Goal: Task Accomplishment & Management: Complete application form

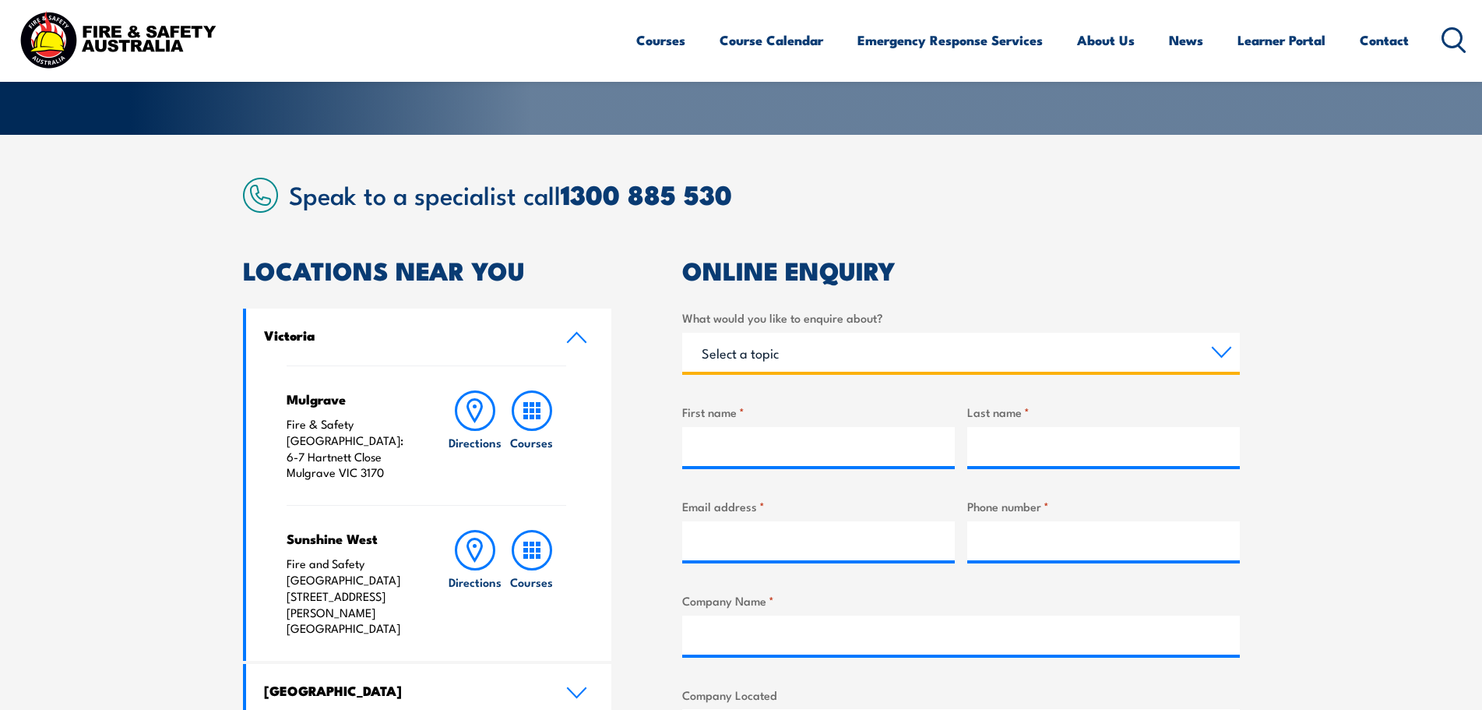
click at [837, 354] on select "Select a topic Training Emergency Response Services General Enquiry" at bounding box center [961, 352] width 558 height 39
select select "Training"
click at [682, 333] on select "Select a topic Training Emergency Response Services General Enquiry" at bounding box center [961, 352] width 558 height 39
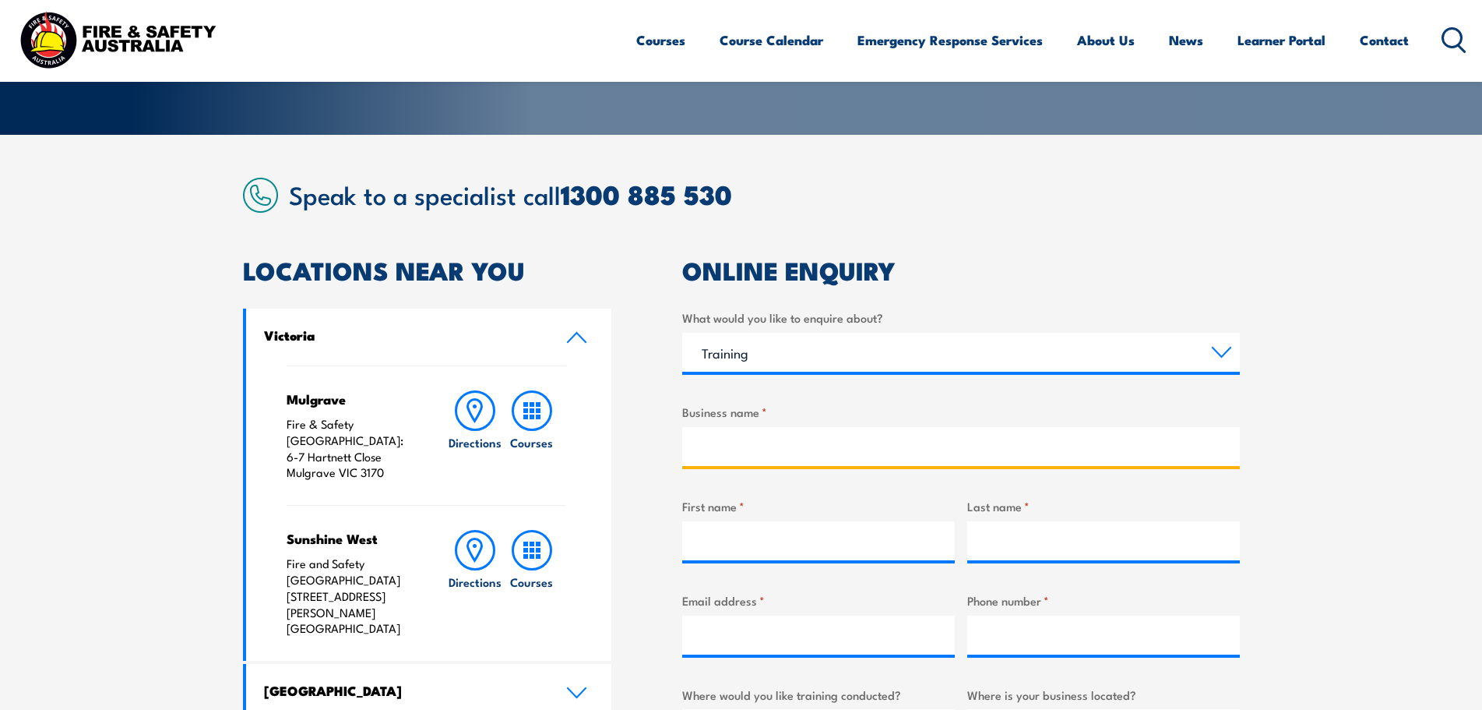
click at [819, 454] on input "Business name *" at bounding box center [961, 446] width 558 height 39
type input "PCI Pharma Services"
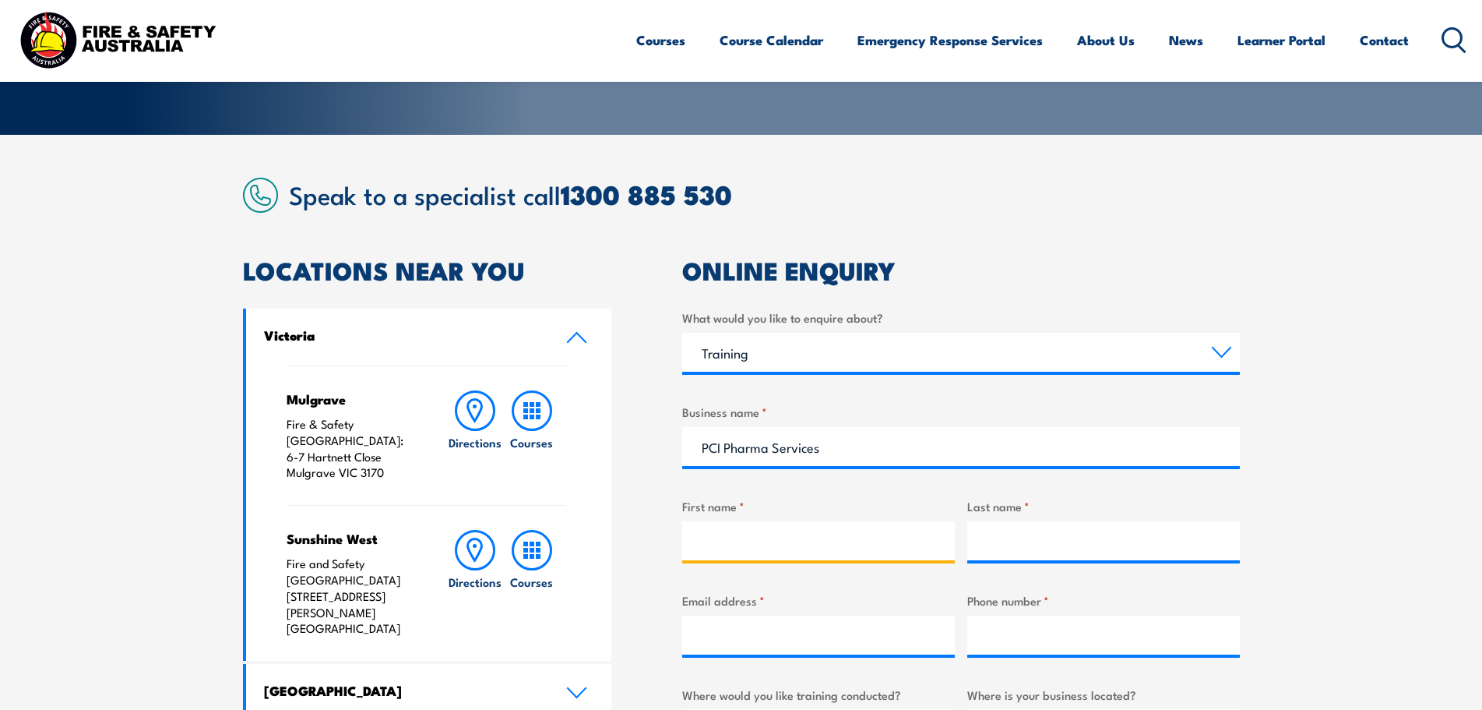
type input "[PERSON_NAME]"
type input "[PERSON_NAME][EMAIL_ADDRESS][PERSON_NAME][DOMAIN_NAME]"
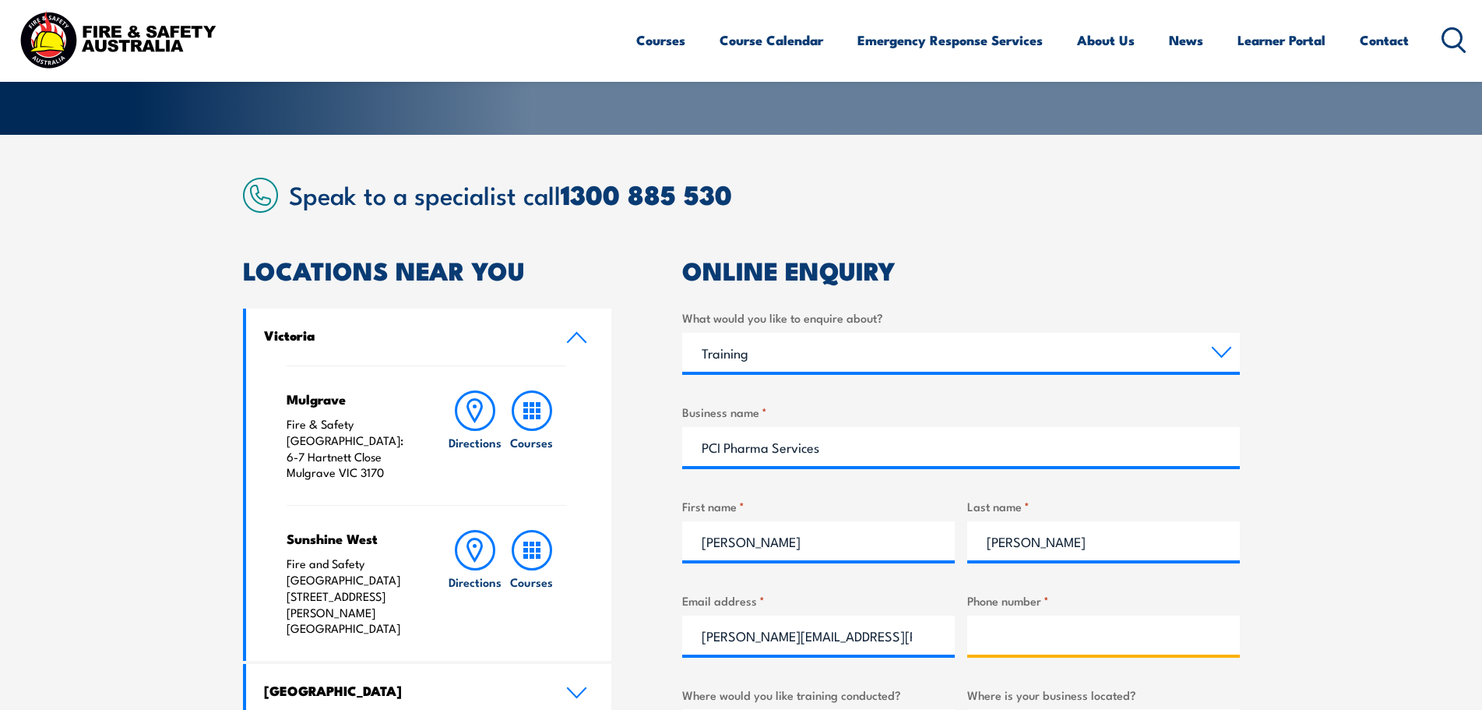
type input "96731001"
select select "VIC"
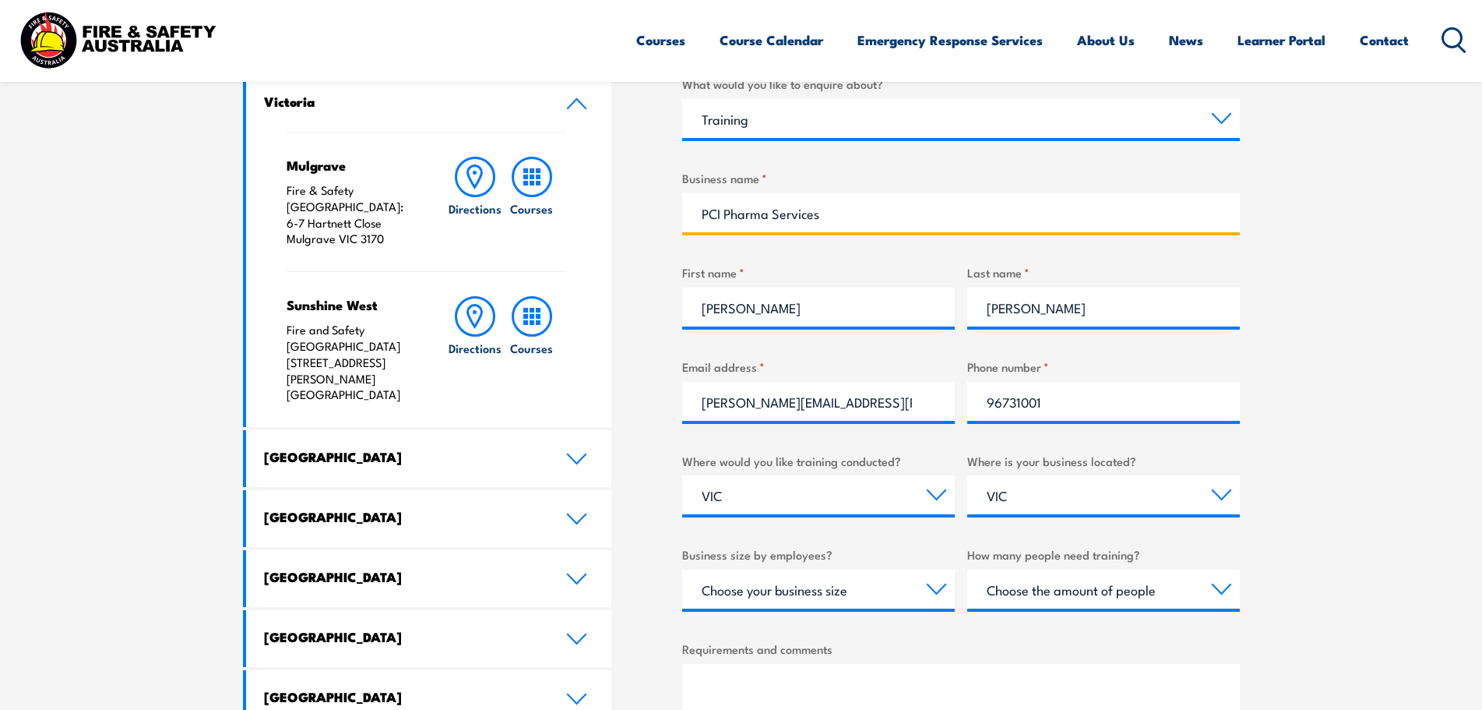
scroll to position [623, 0]
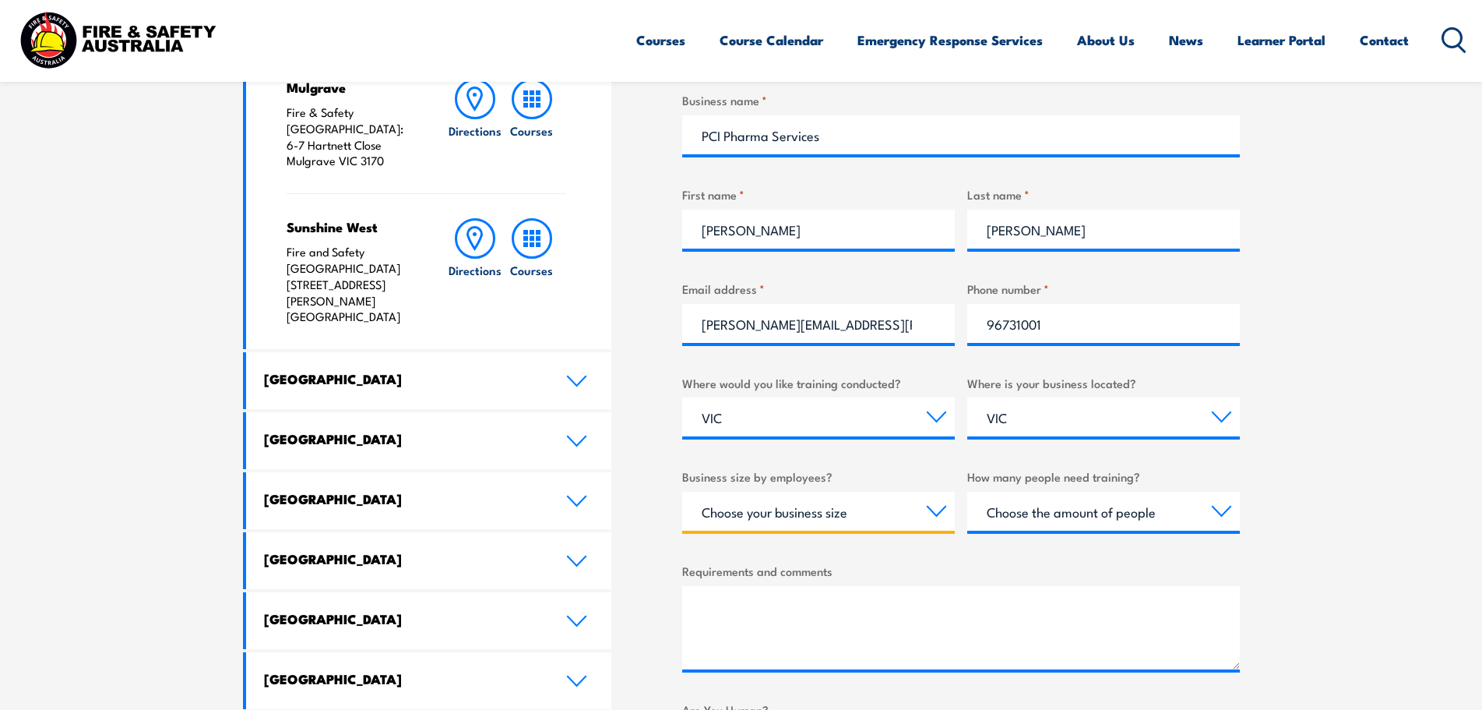
click at [937, 513] on select "Choose your business size 1 to 19 20 to 199 200+" at bounding box center [818, 510] width 273 height 39
select select "1 to 19"
click at [682, 491] on select "Choose your business size 1 to 19 20 to 199 200+" at bounding box center [818, 510] width 273 height 39
click at [1220, 509] on select "Choose the amount of people 1 to 4 5 to 19 20+" at bounding box center [1103, 510] width 273 height 39
click at [1291, 516] on section "Speak to a specialist call [PHONE_NUMBER] LOCATIONS NEAR [GEOGRAPHIC_DATA] [GEO…" at bounding box center [741, 359] width 1482 height 1072
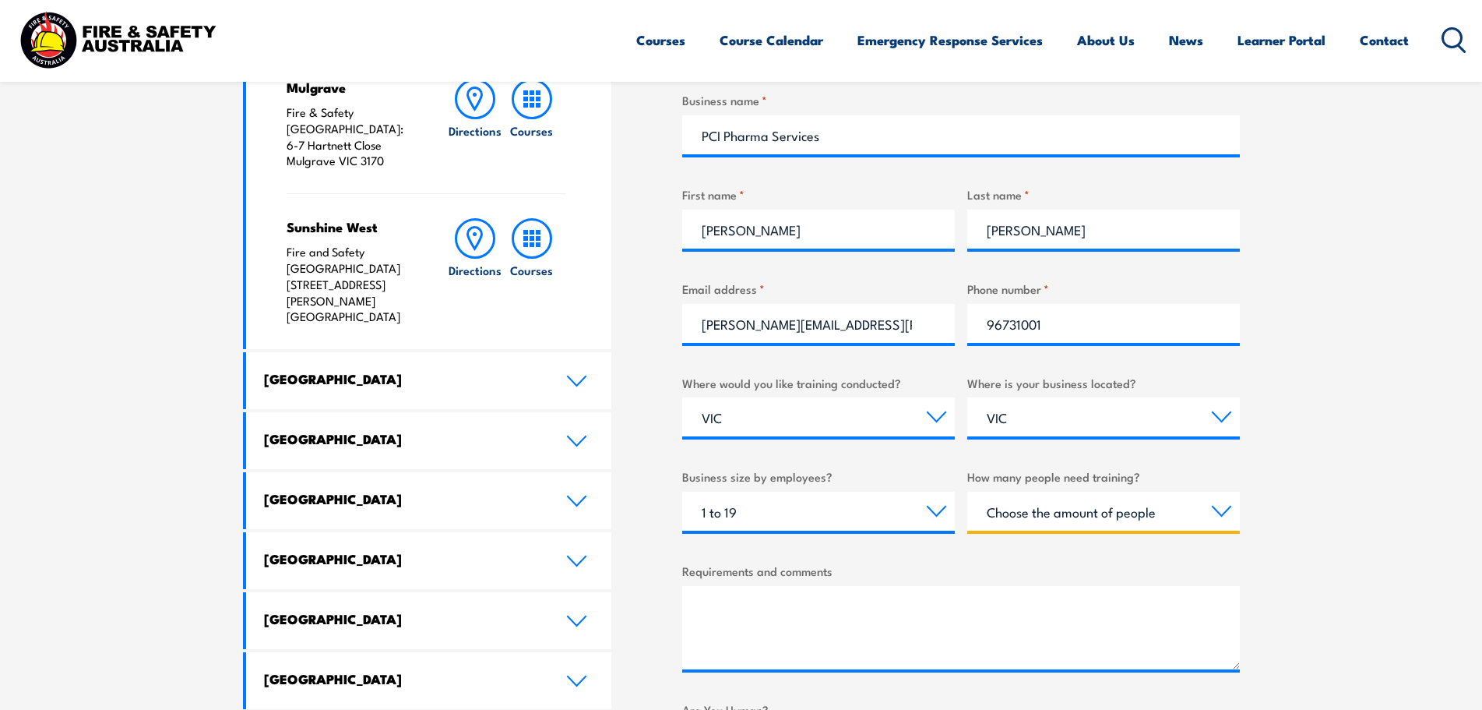
click at [1217, 509] on select "Choose the amount of people 1 to 4 5 to 19 20+" at bounding box center [1103, 510] width 273 height 39
select select "5 to 19"
click at [967, 491] on select "Choose the amount of people 1 to 4 5 to 19 20+" at bounding box center [1103, 510] width 273 height 39
click at [929, 509] on select "Choose your business size 1 to 19 20 to 199 200+" at bounding box center [818, 510] width 273 height 39
select select "20 to 199"
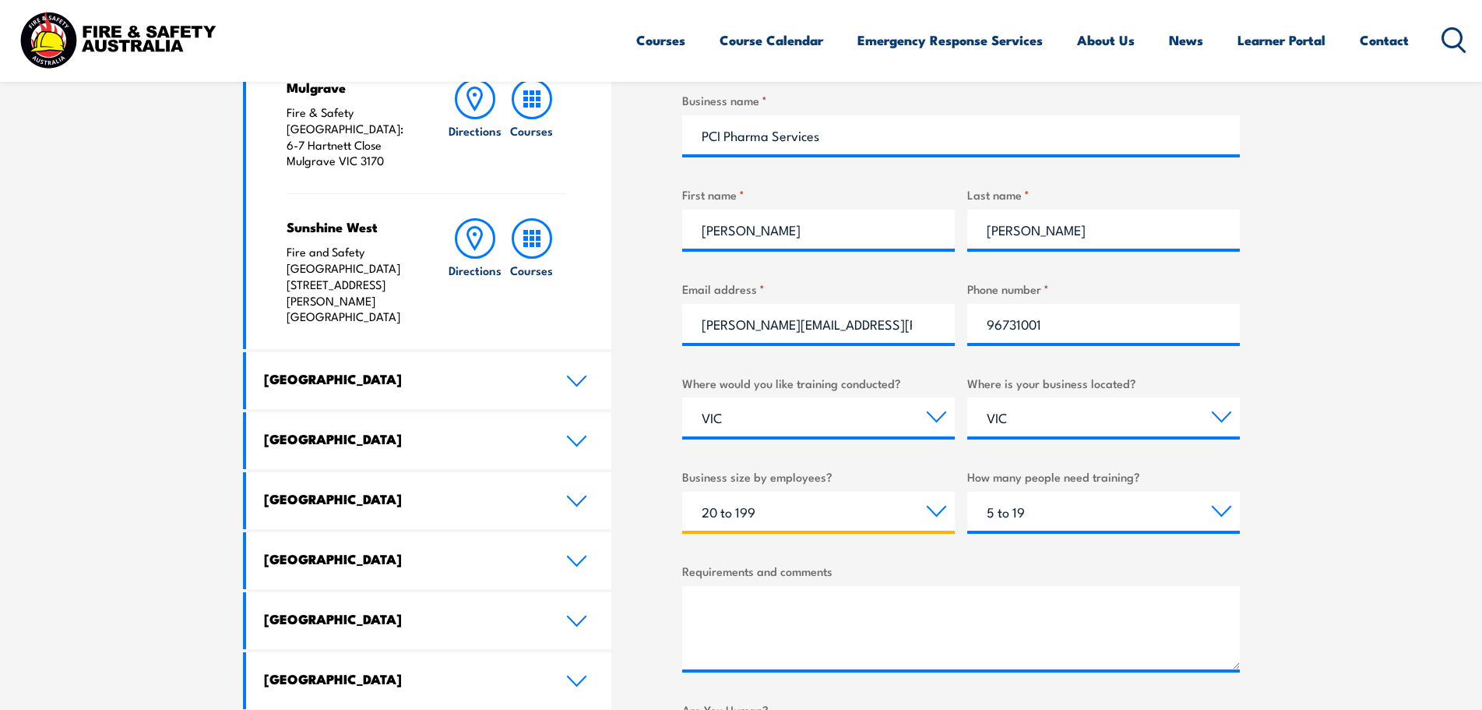
click at [682, 491] on select "Choose your business size 1 to 19 20 to 199 200+" at bounding box center [818, 510] width 273 height 39
click at [780, 632] on textarea "Requirements and comments" at bounding box center [961, 627] width 558 height 83
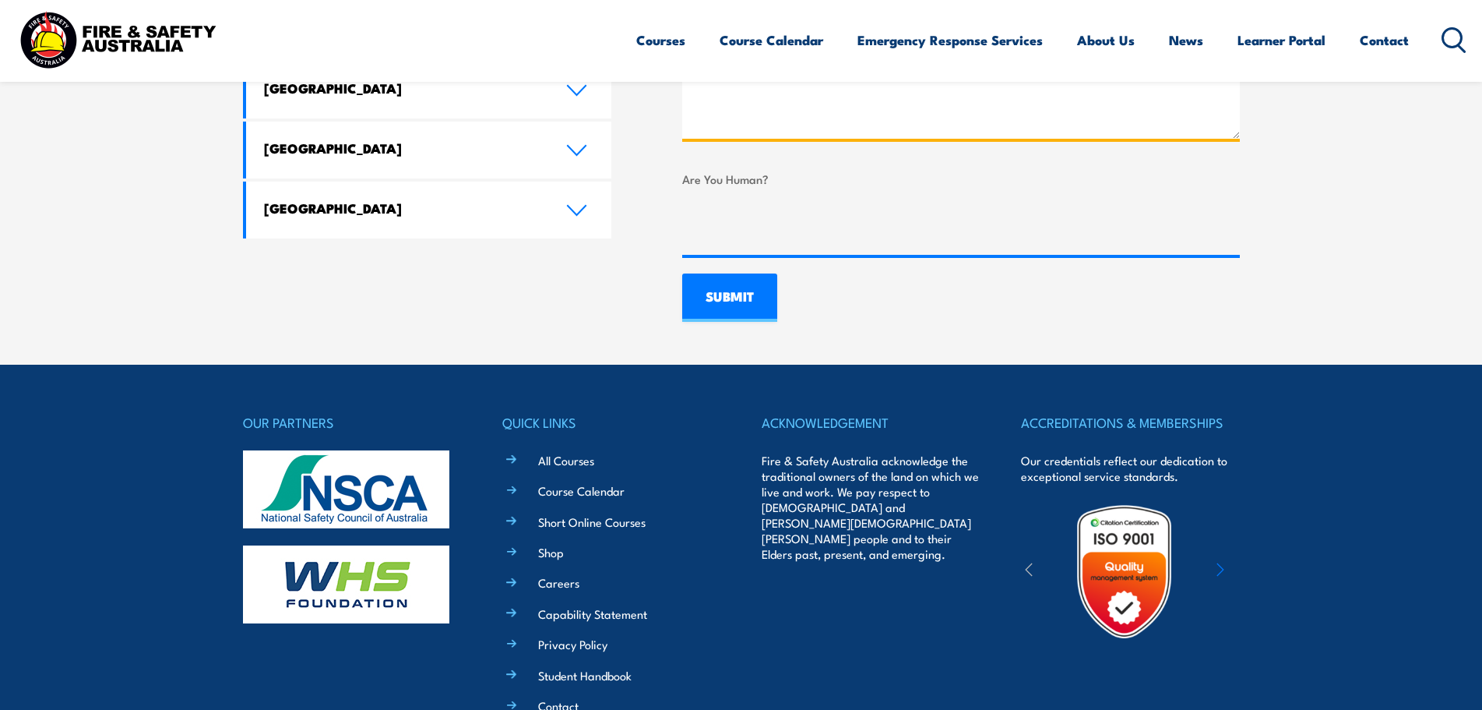
scroll to position [932, 0]
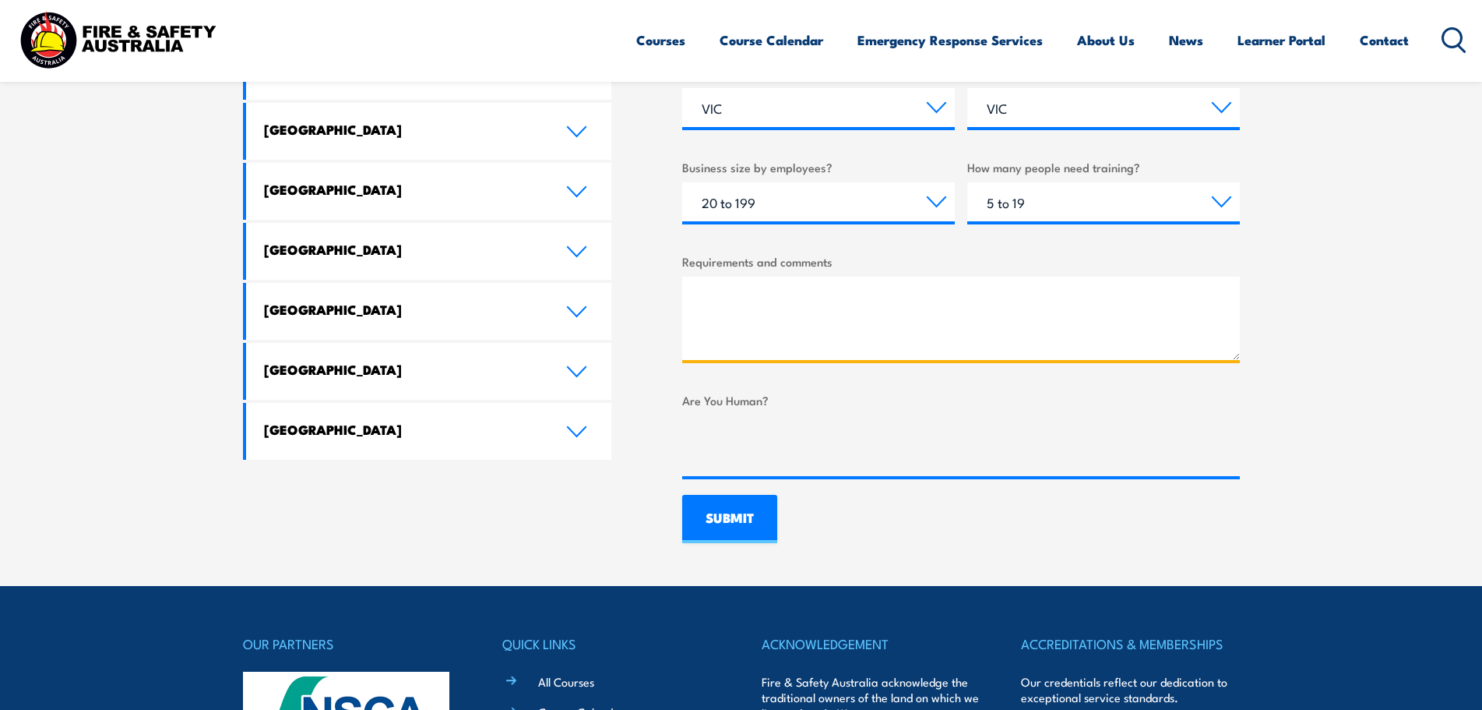
click at [797, 332] on textarea "Requirements and comments" at bounding box center [961, 318] width 558 height 83
paste textarea "I am writing to inquire about the availability of a Fire Warden and Chief Warde…"
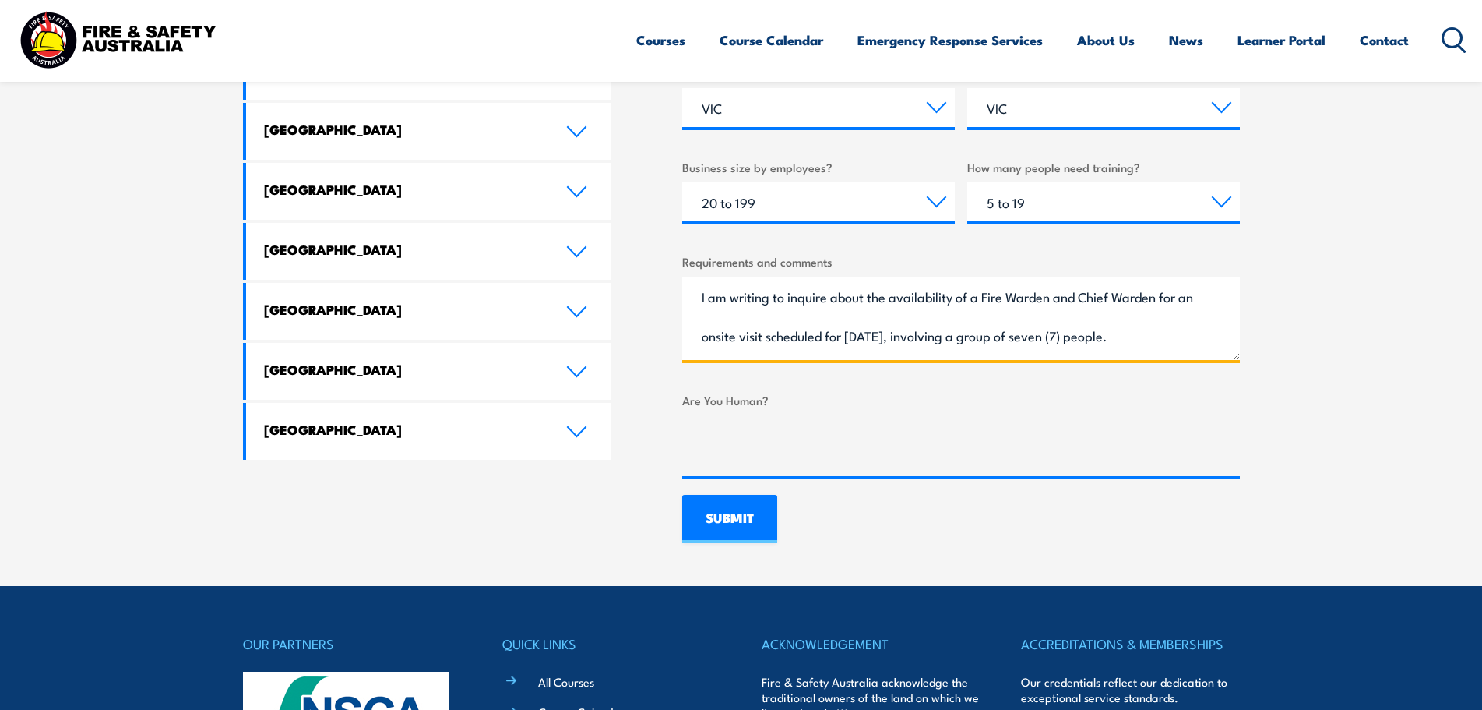
scroll to position [258, 0]
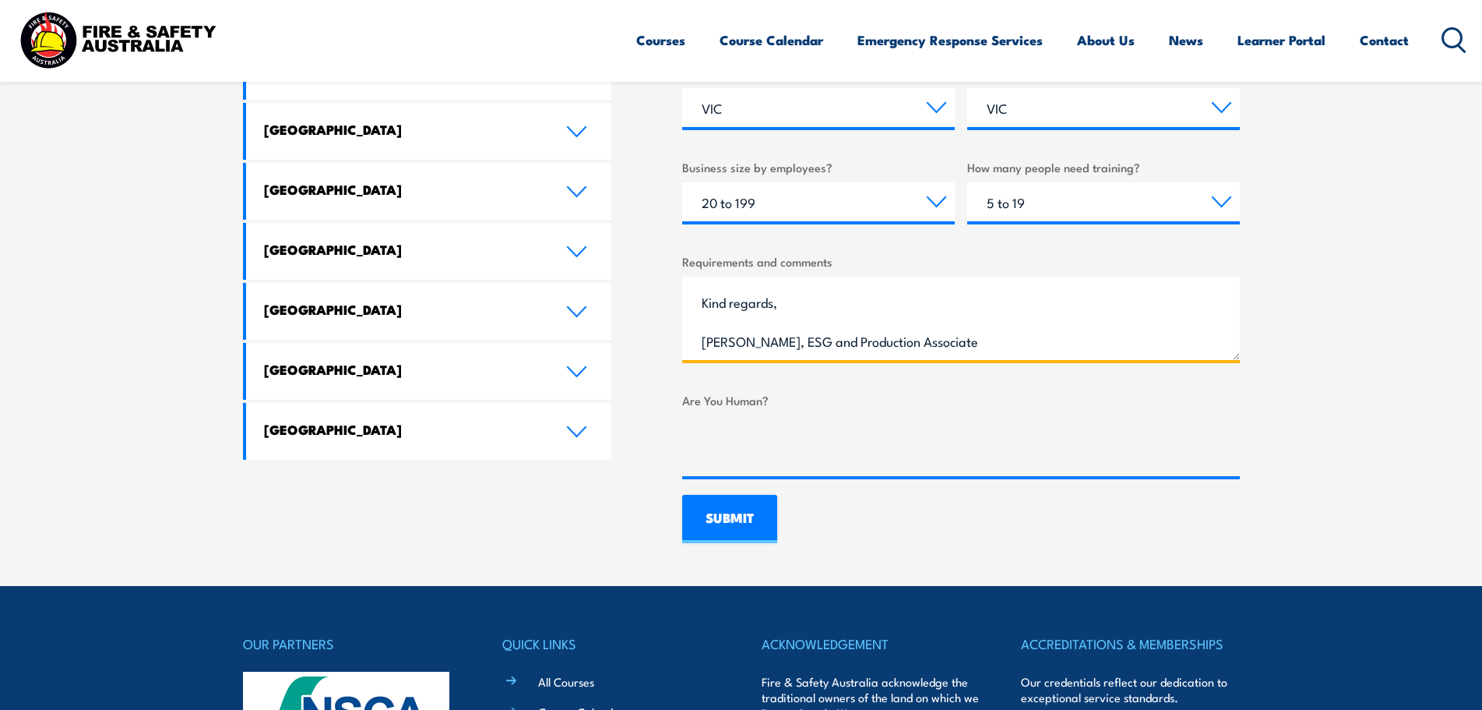
type textarea "I am writing to inquire about the availability of a Fire Warden and Chief Warde…"
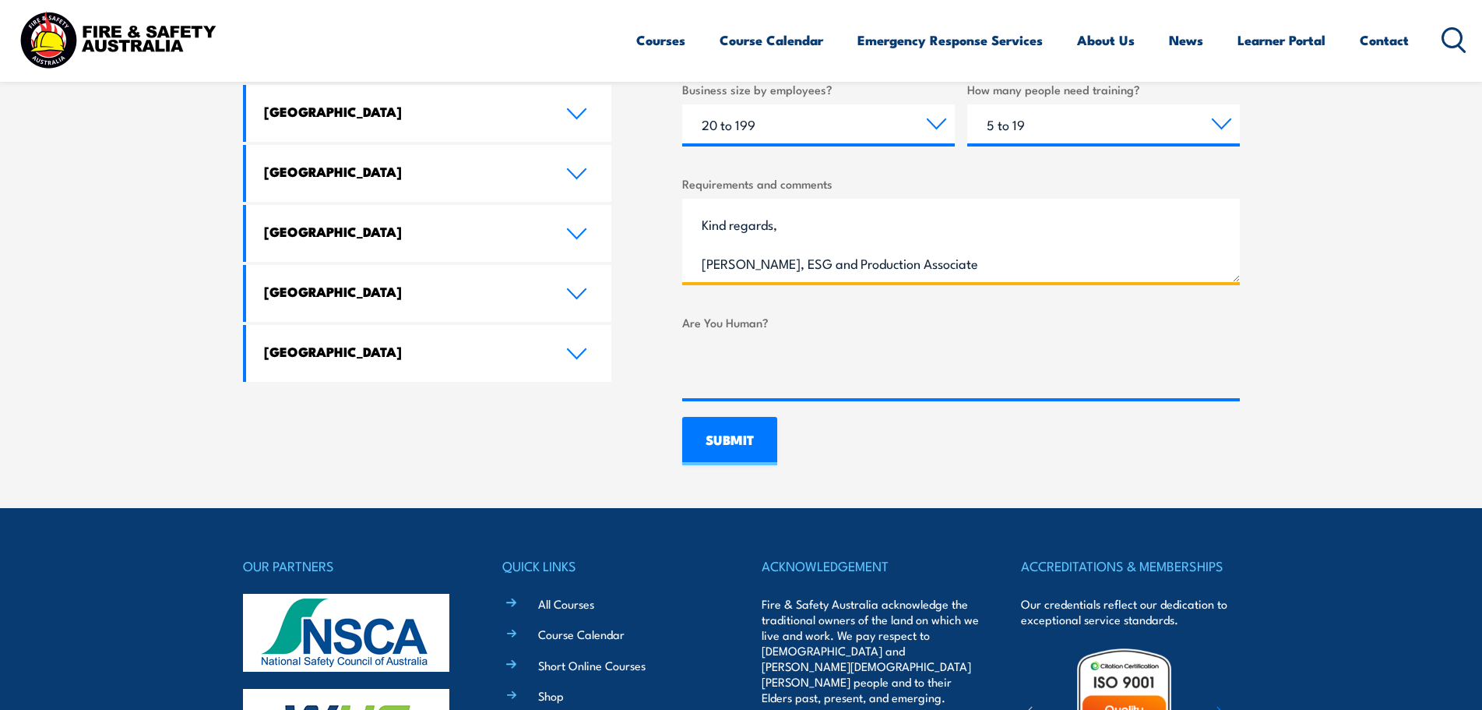
scroll to position [267, 0]
click at [711, 448] on input "SUBMIT" at bounding box center [729, 441] width 95 height 48
